Goal: Complete application form: Complete application form

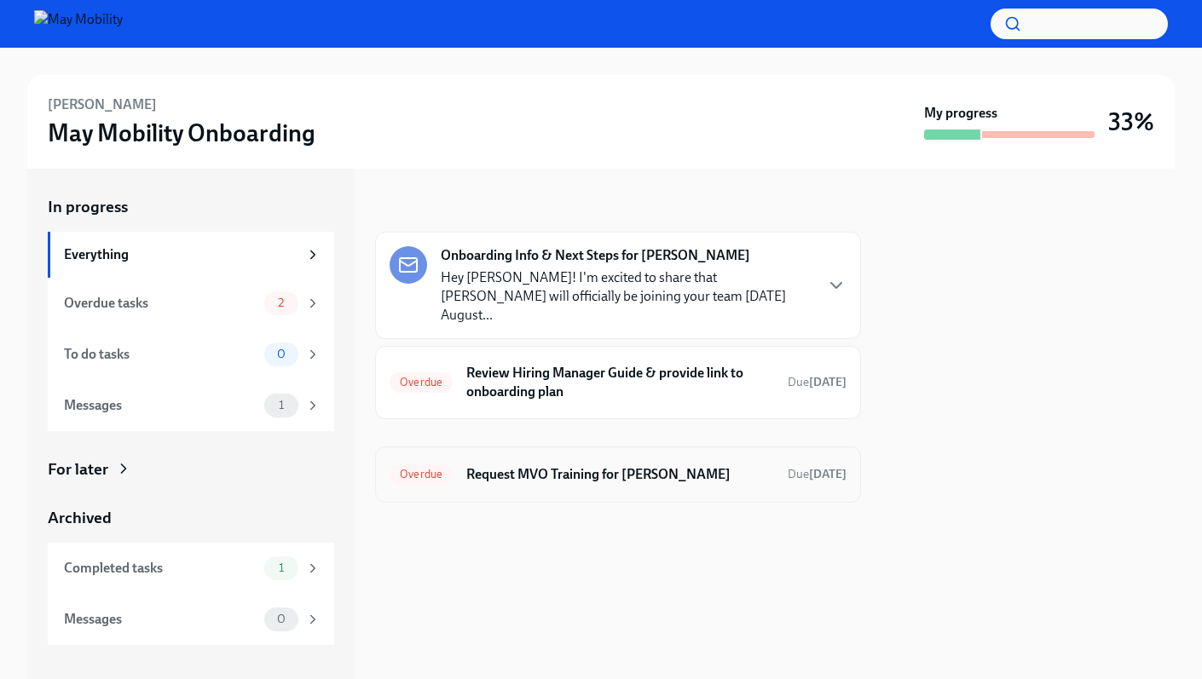
click at [581, 465] on h6 "Request MVO Training for [PERSON_NAME]" at bounding box center [620, 474] width 308 height 19
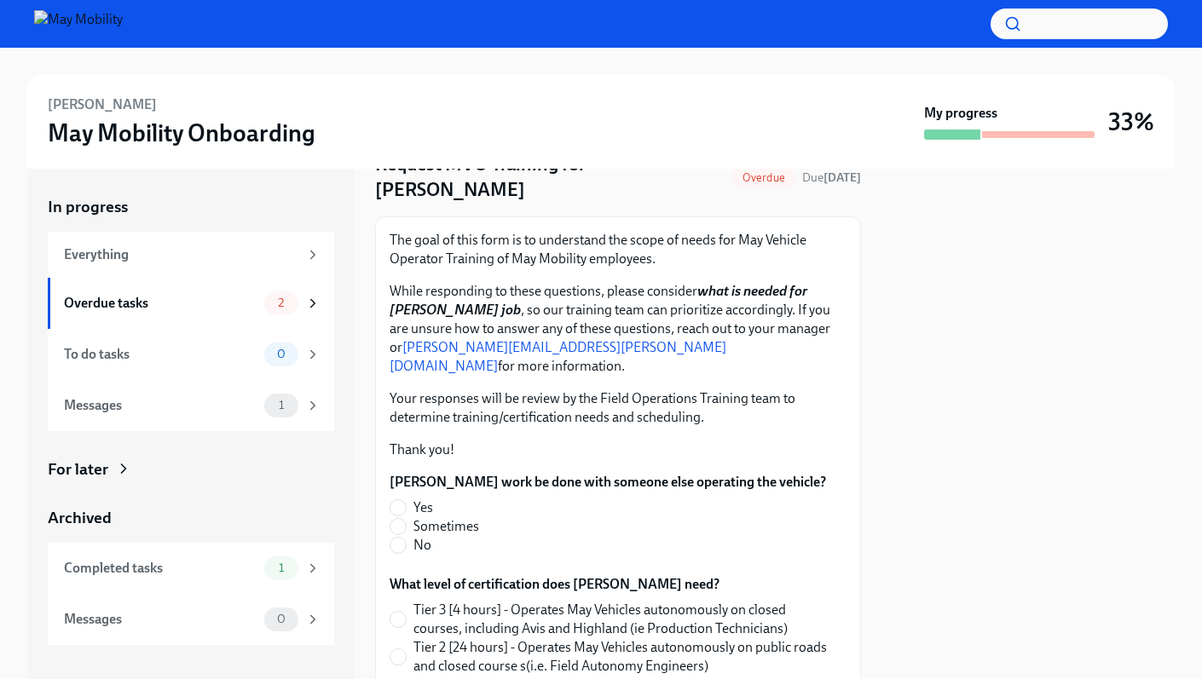
scroll to position [94, 0]
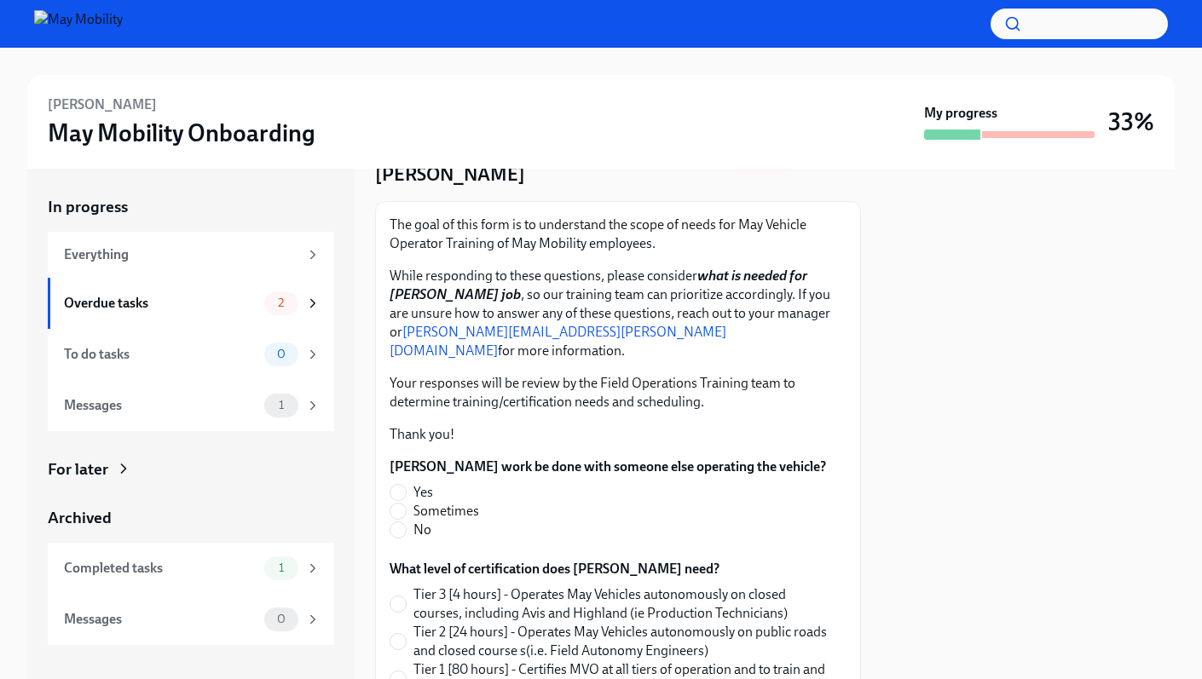
click at [424, 483] on span "Yes" at bounding box center [423, 492] width 20 height 19
click at [406, 485] on input "Yes" at bounding box center [397, 492] width 15 height 15
radio input "true"
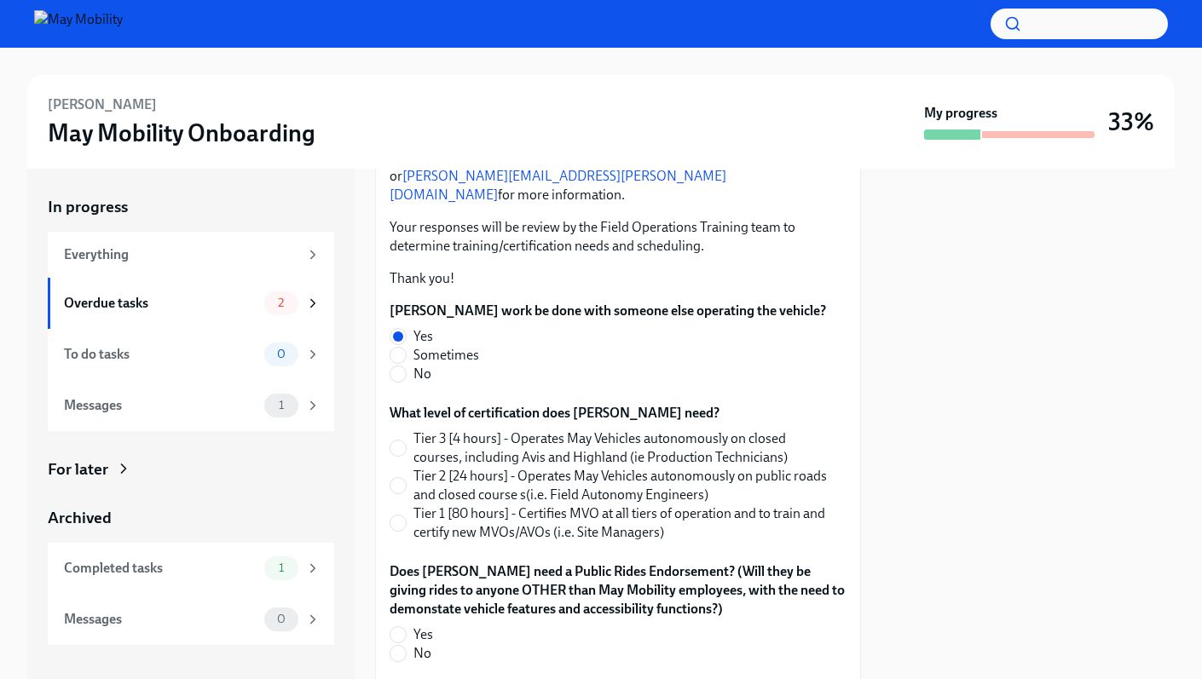
scroll to position [297, 0]
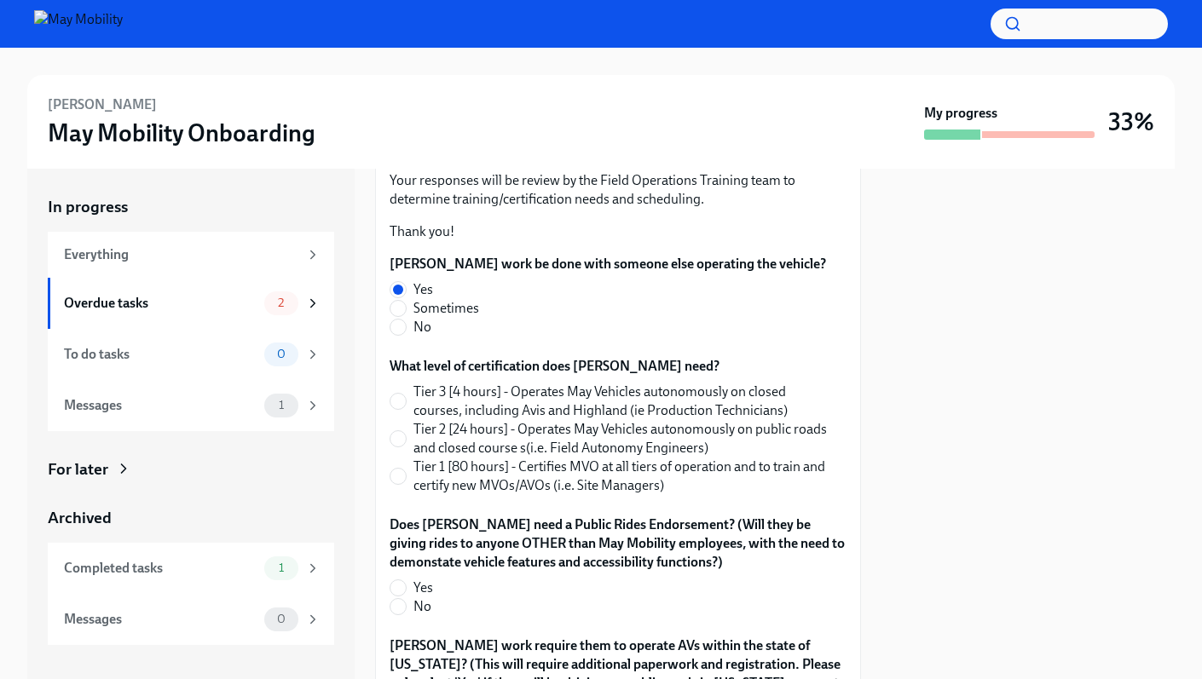
click at [458, 420] on span "Tier 2 [24 hours] - Operates May Vehicles autonomously on public roads and clos…" at bounding box center [622, 438] width 419 height 37
click at [406, 431] on input "Tier 2 [24 hours] - Operates May Vehicles autonomously on public roads and clos…" at bounding box center [397, 438] width 15 height 15
radio input "true"
click at [422, 597] on span "No" at bounding box center [422, 606] width 18 height 19
click at [406, 599] on input "No" at bounding box center [397, 606] width 15 height 15
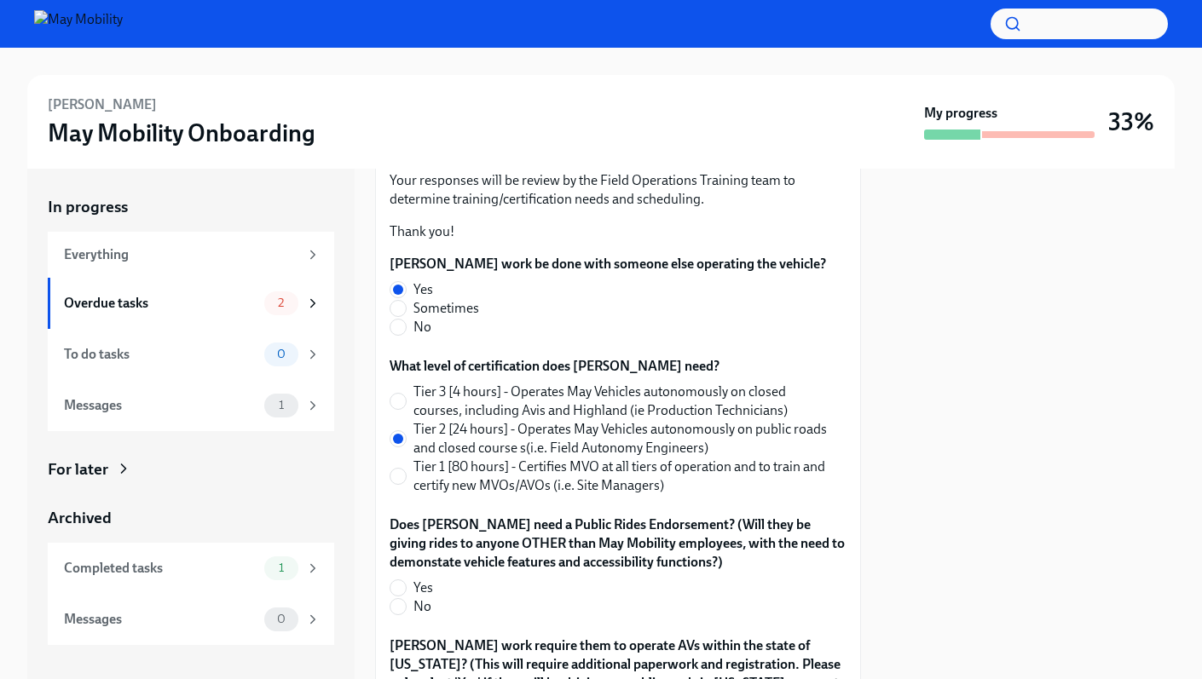
radio input "true"
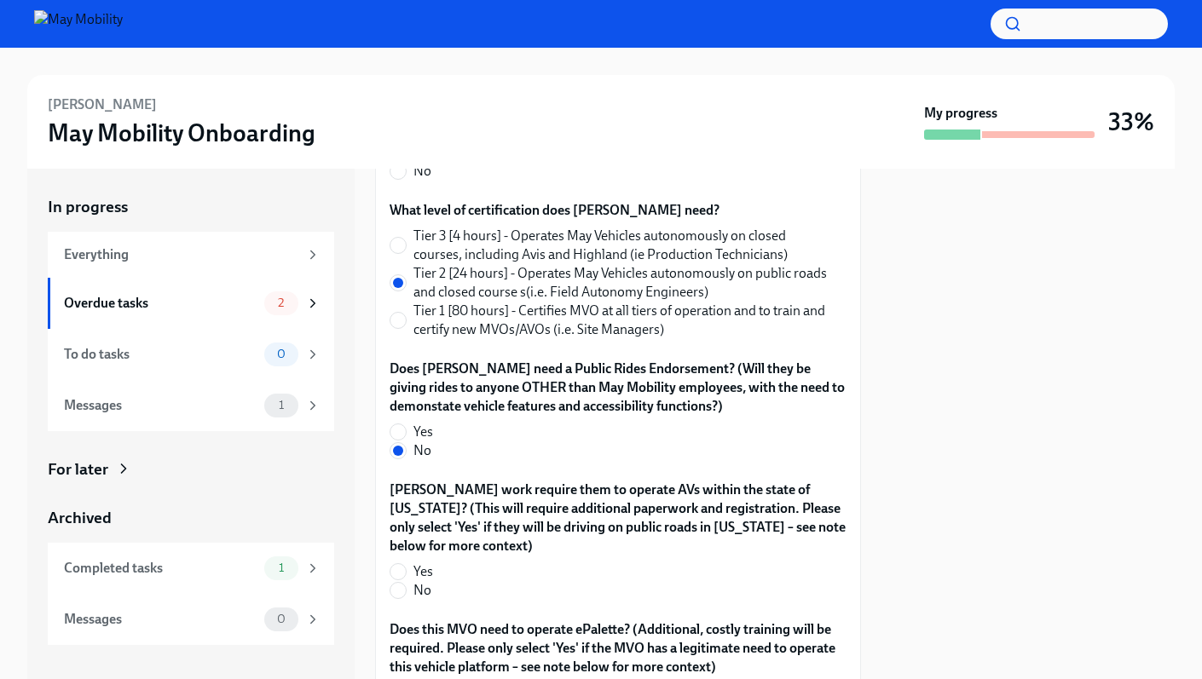
scroll to position [546, 0]
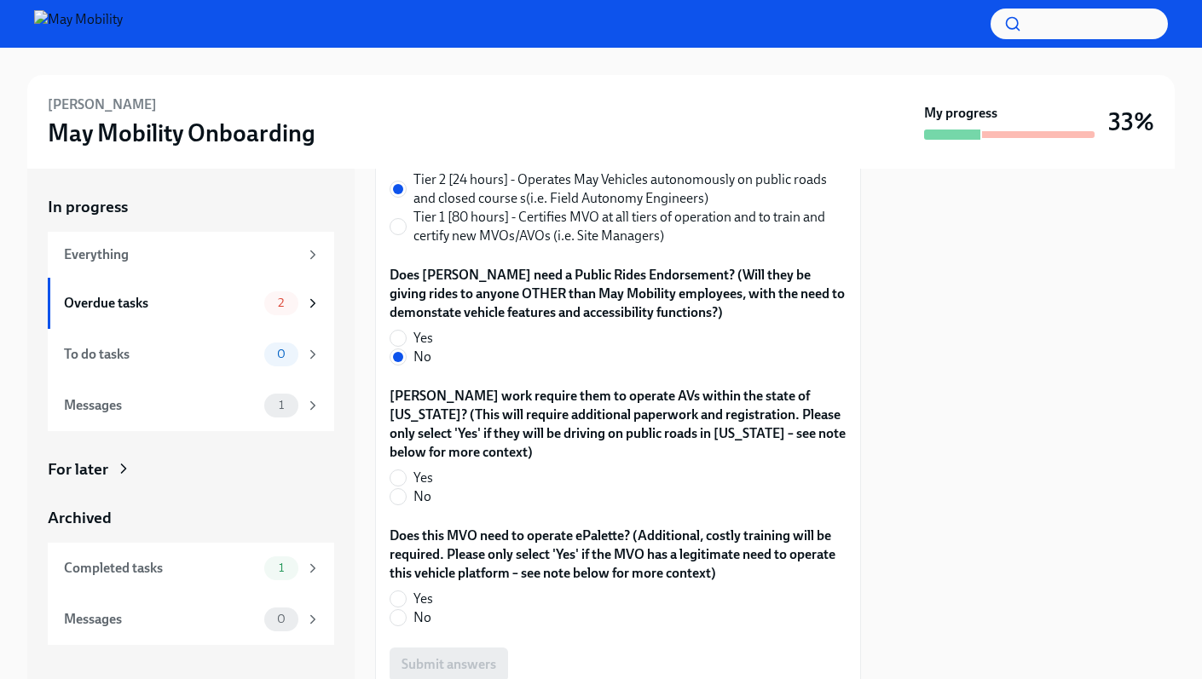
click at [416, 487] on span "No" at bounding box center [422, 496] width 18 height 19
click at [406, 489] on input "No" at bounding box center [397, 496] width 15 height 15
radio input "true"
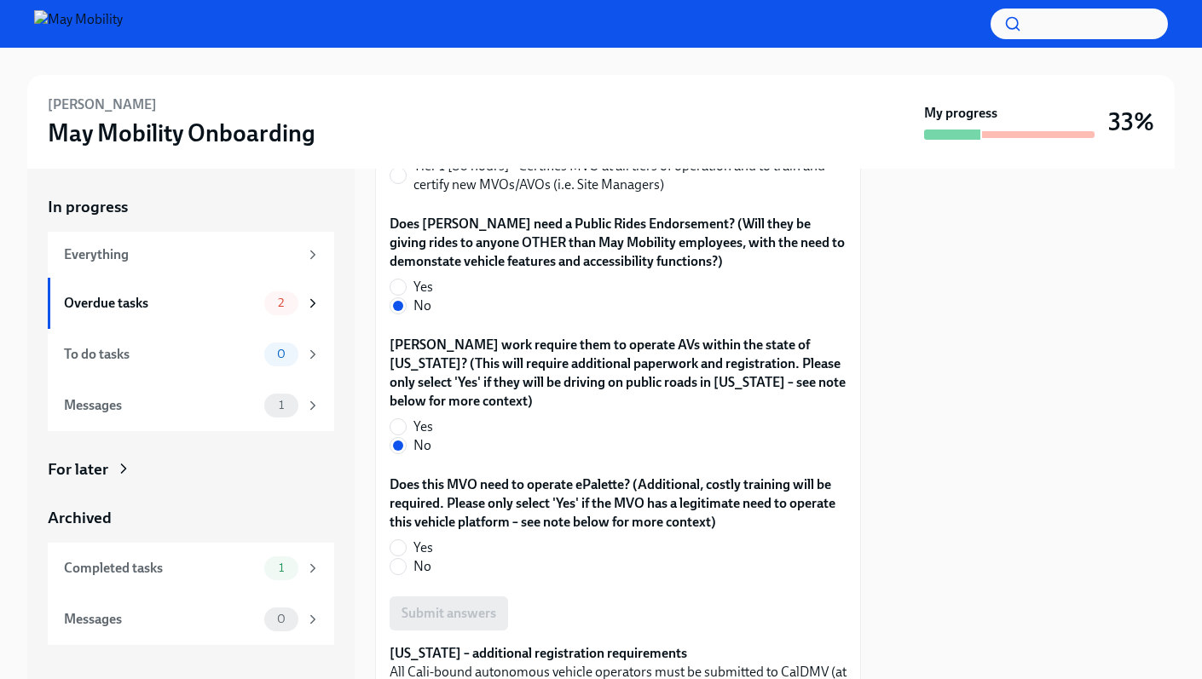
scroll to position [633, 0]
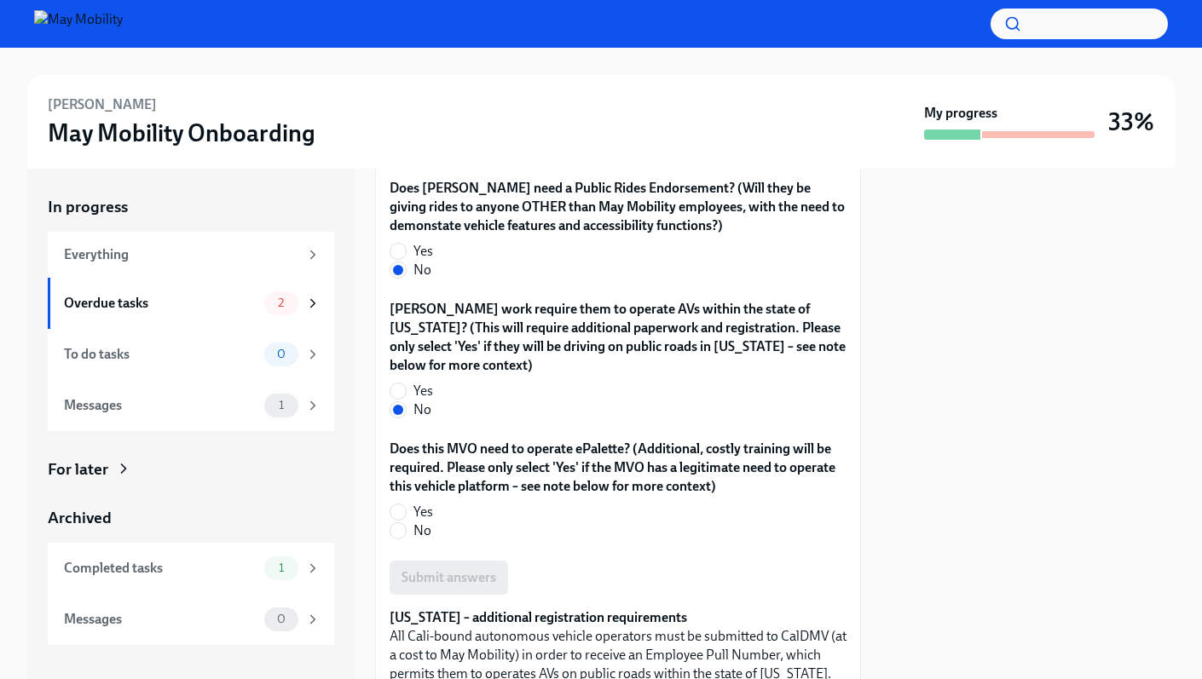
click at [423, 522] on span "No" at bounding box center [422, 531] width 18 height 19
click at [406, 523] on input "No" at bounding box center [397, 530] width 15 height 15
radio input "true"
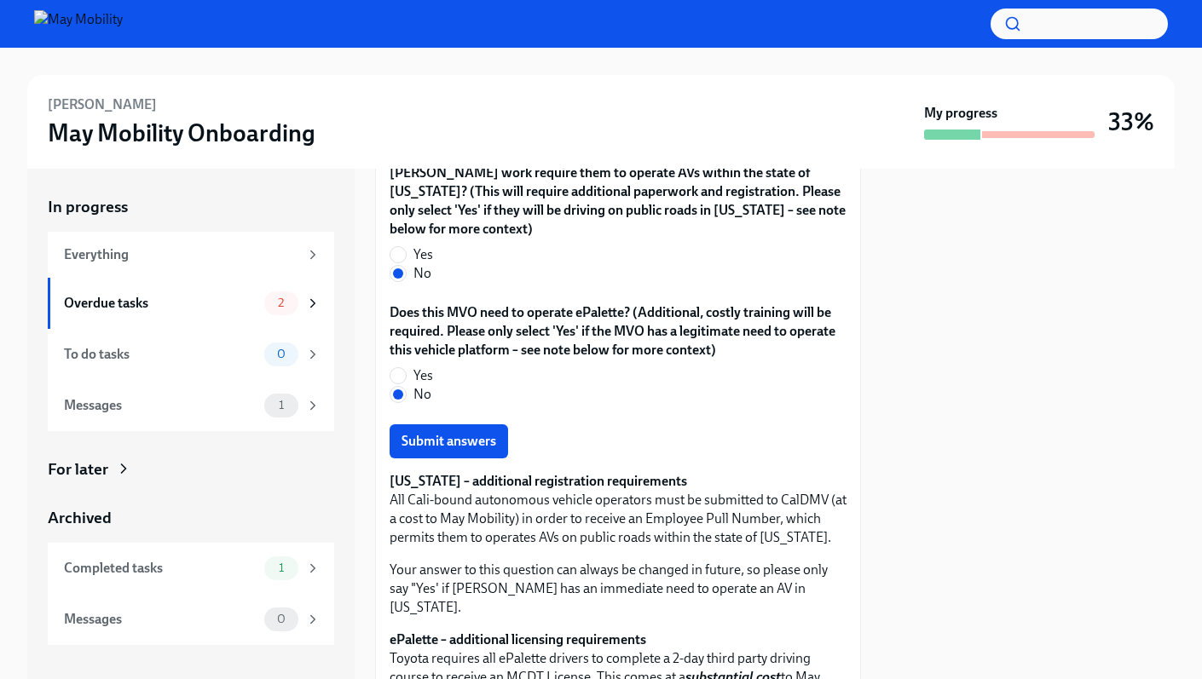
scroll to position [770, 0]
click at [475, 433] on span "Submit answers" at bounding box center [448, 441] width 95 height 17
